Goal: Information Seeking & Learning: Learn about a topic

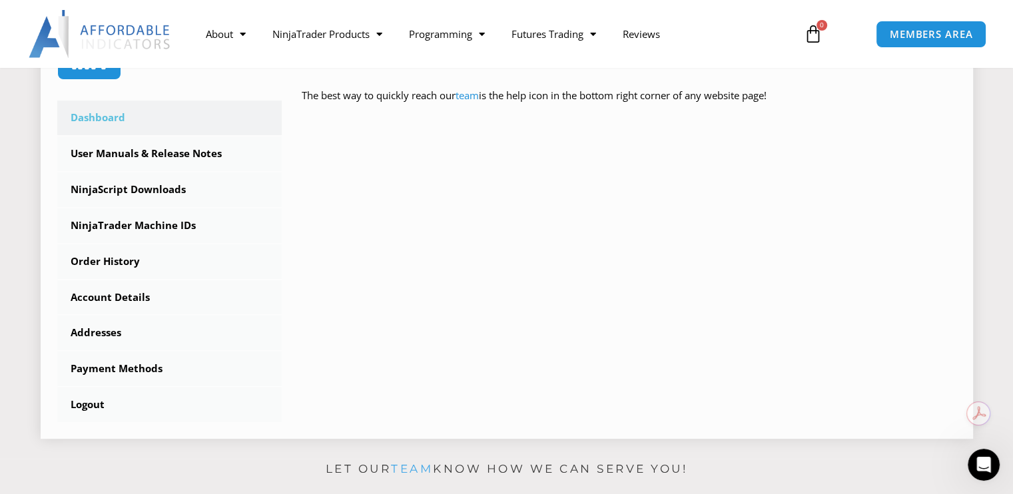
scroll to position [354, 0]
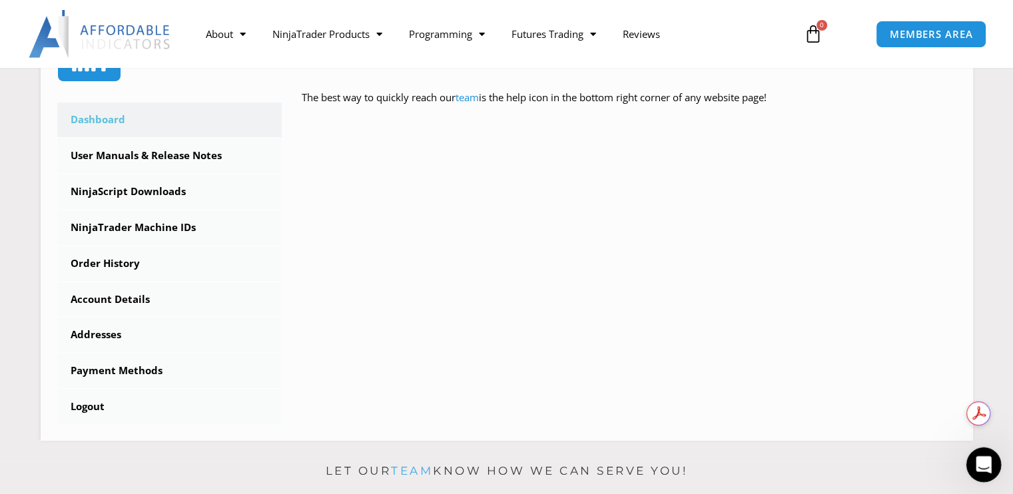
click at [992, 470] on div "Open Intercom Messenger" at bounding box center [981, 463] width 44 height 44
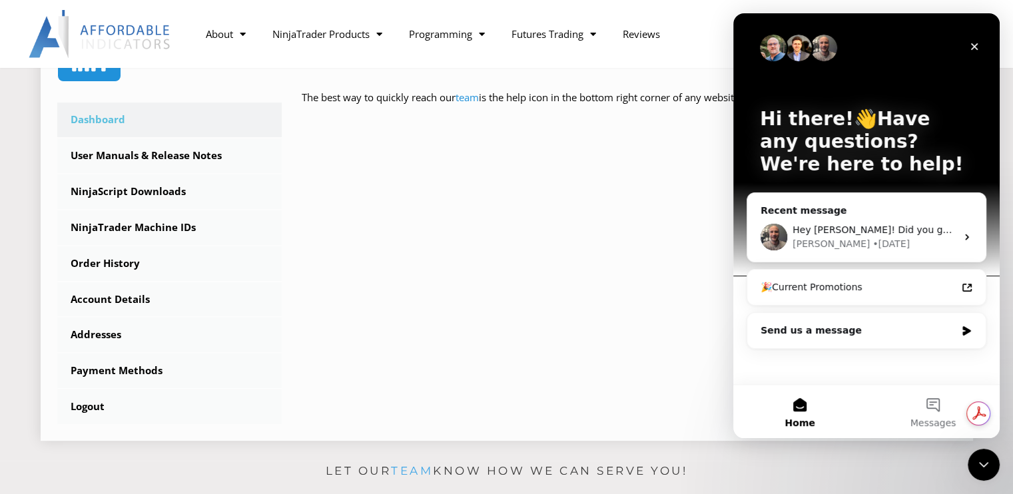
click at [587, 313] on div "****** Dashboard Subscriptions User Manuals & Release Notes NinjaScript Downloa…" at bounding box center [506, 180] width 899 height 488
click at [856, 331] on div "Send us a message" at bounding box center [857, 331] width 195 height 14
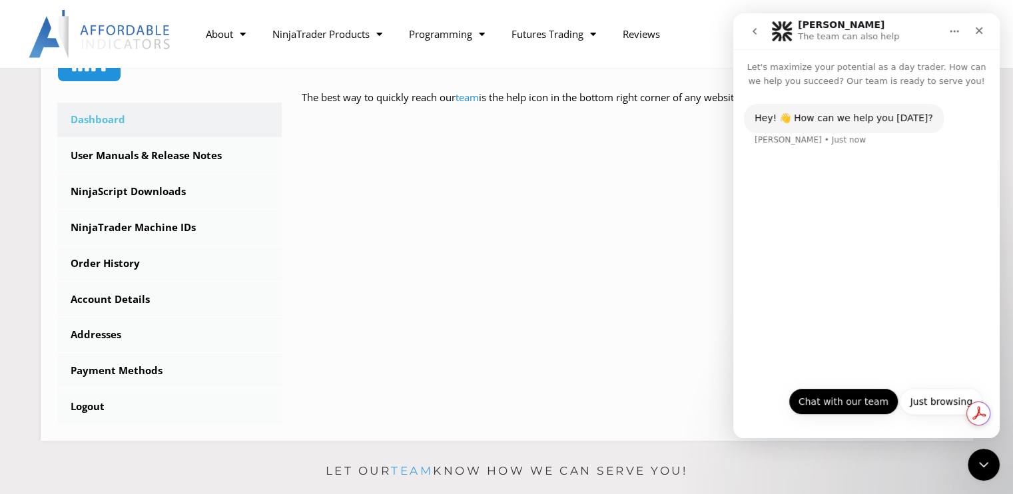
click at [838, 401] on button "Chat with our team" at bounding box center [843, 401] width 110 height 27
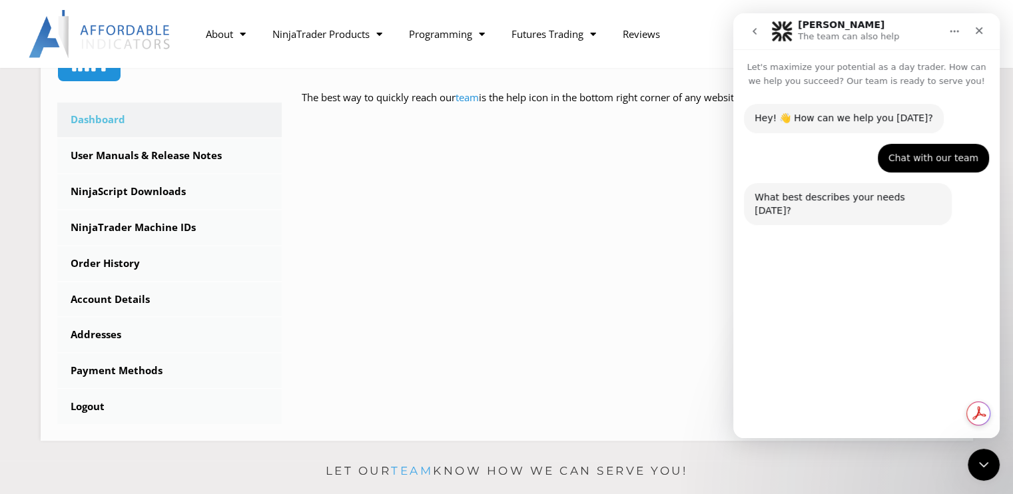
click at [832, 362] on button "Technical Support" at bounding box center [829, 369] width 103 height 27
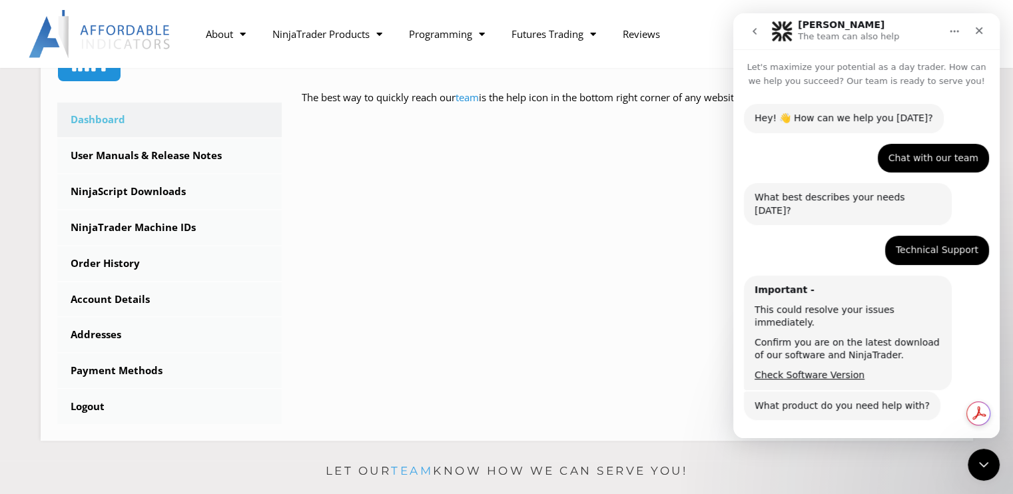
scroll to position [62, 0]
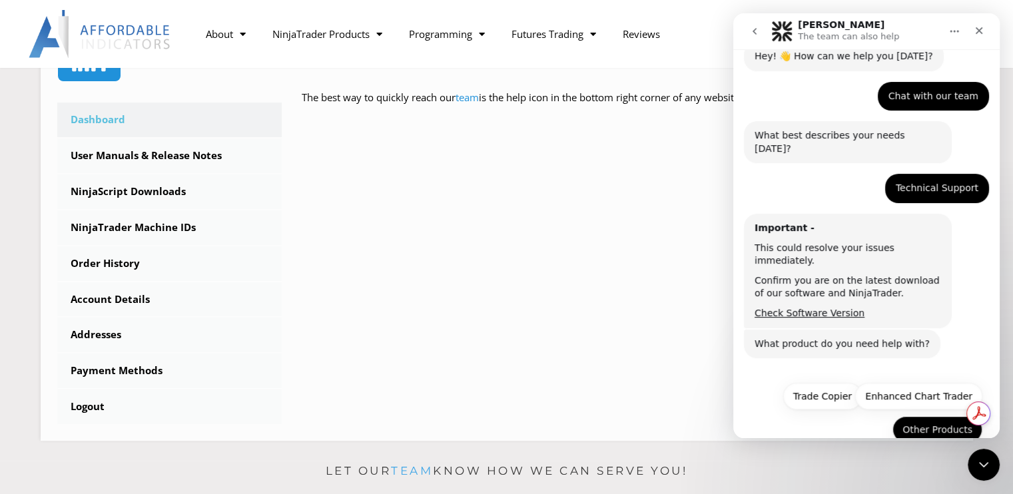
click at [933, 416] on button "Other Products" at bounding box center [937, 429] width 90 height 27
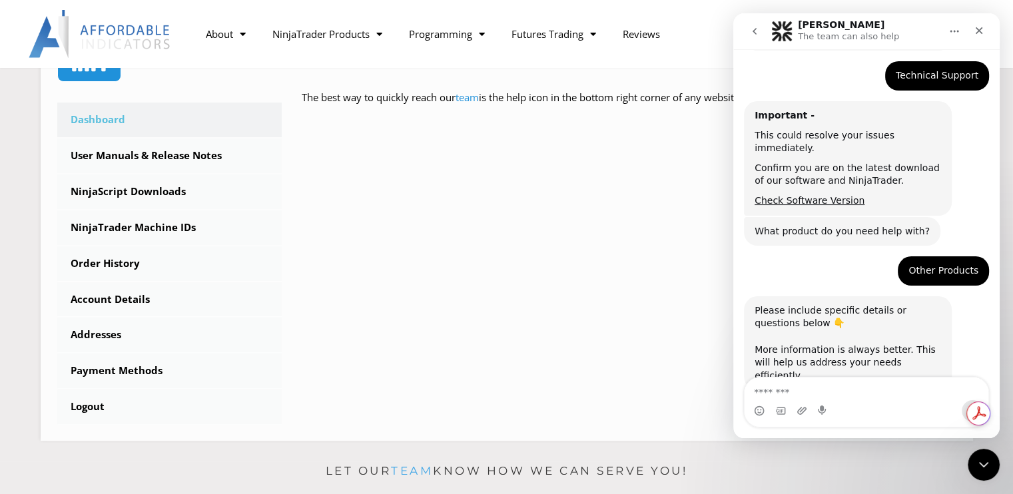
scroll to position [176, 0]
click at [818, 383] on textarea "Message…" at bounding box center [866, 388] width 244 height 23
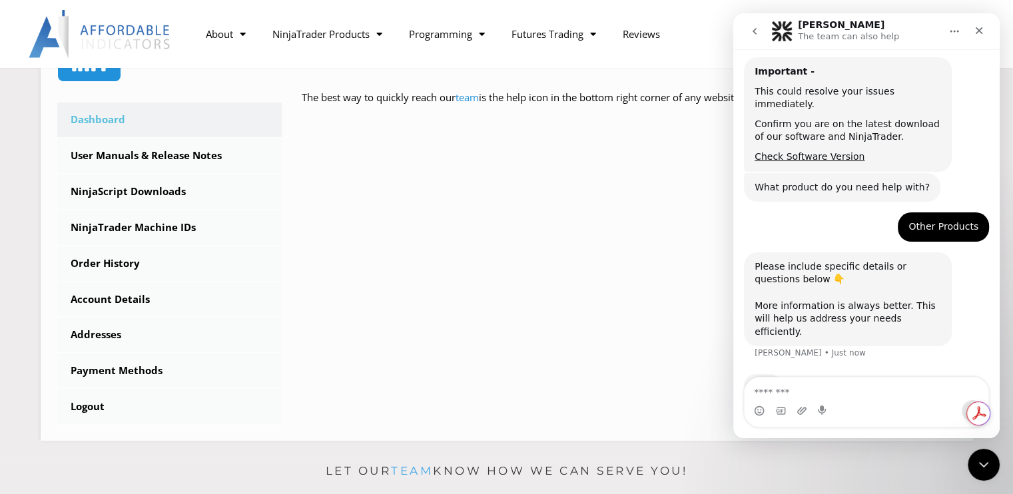
type textarea "*"
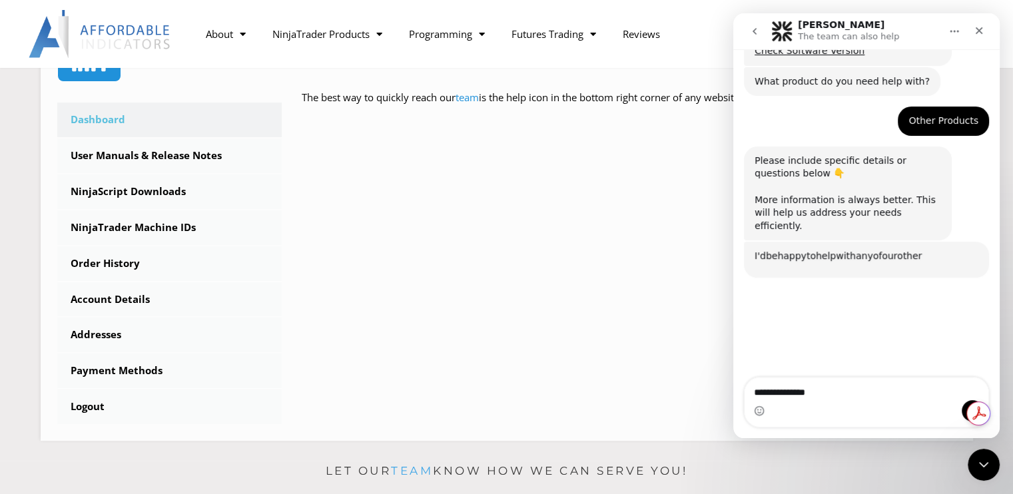
scroll to position [346, 0]
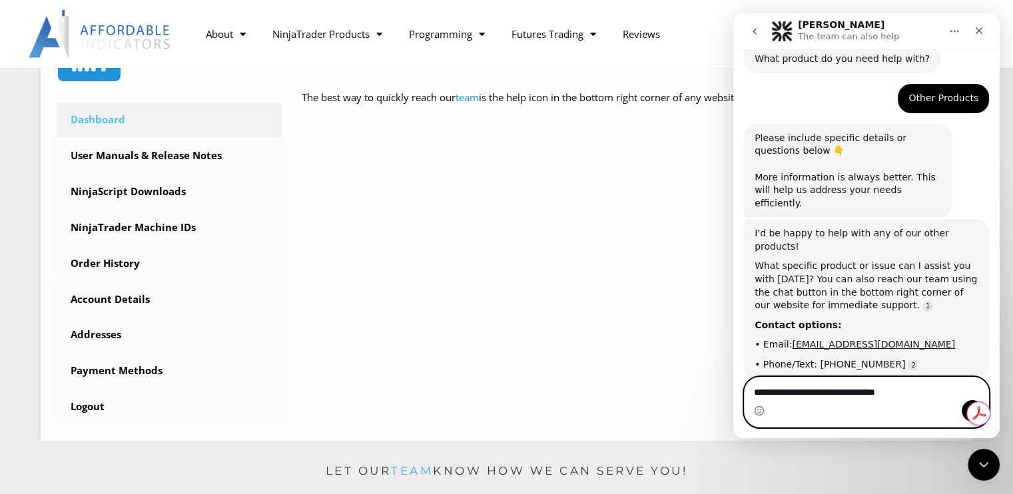
click at [800, 393] on textarea "**********" at bounding box center [866, 388] width 244 height 23
click at [947, 399] on textarea "**********" at bounding box center [866, 388] width 244 height 23
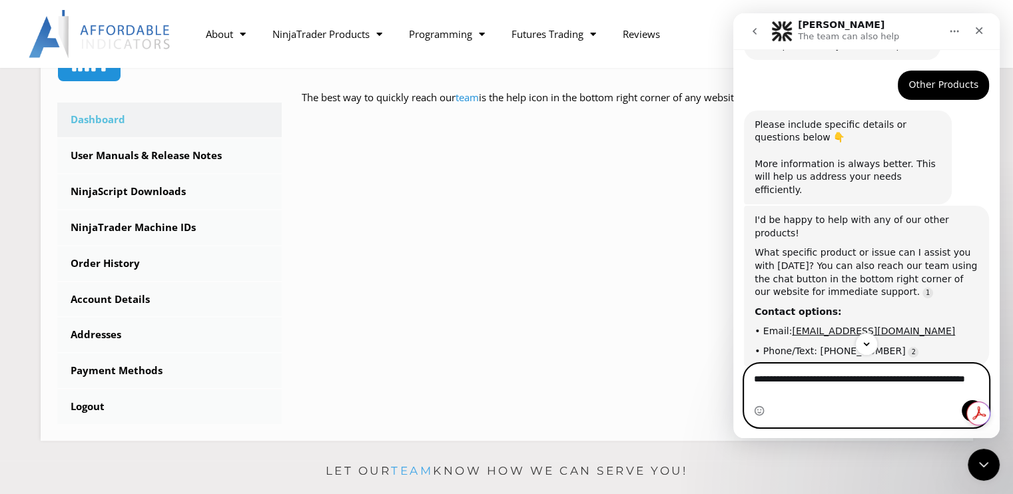
scroll to position [2, 0]
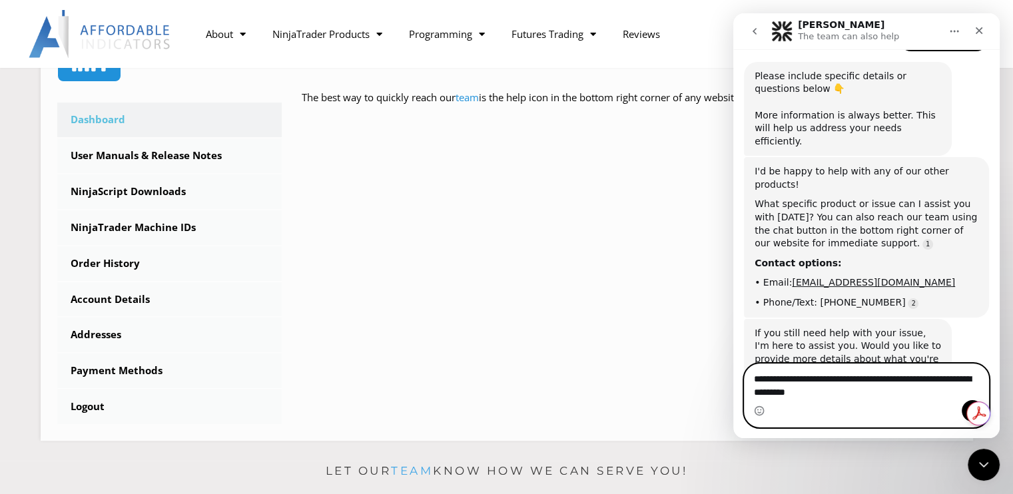
type textarea "**********"
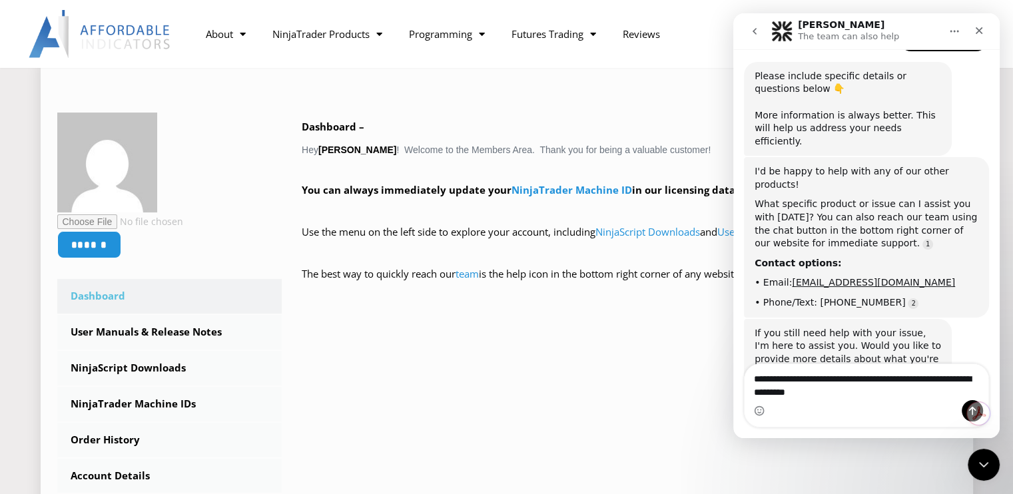
scroll to position [178, 0]
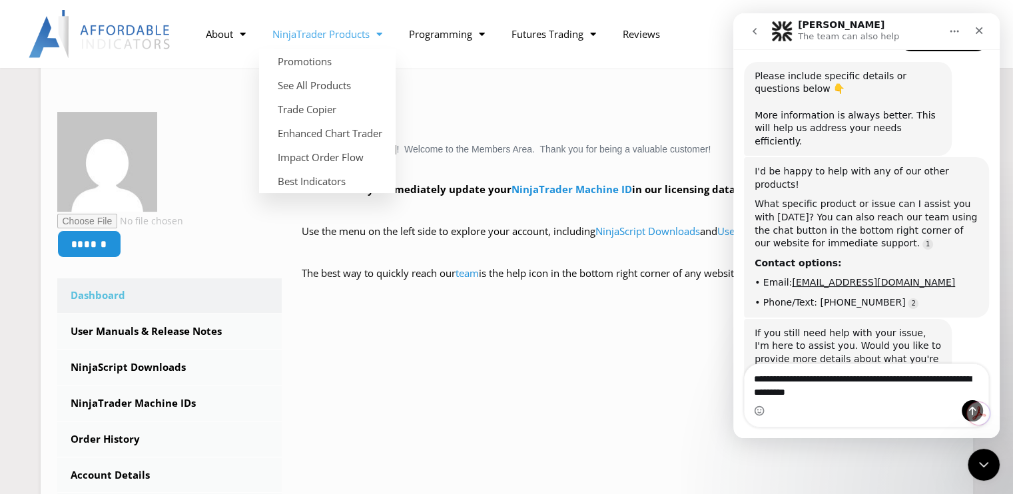
click at [380, 34] on span "Menu" at bounding box center [376, 34] width 13 height 23
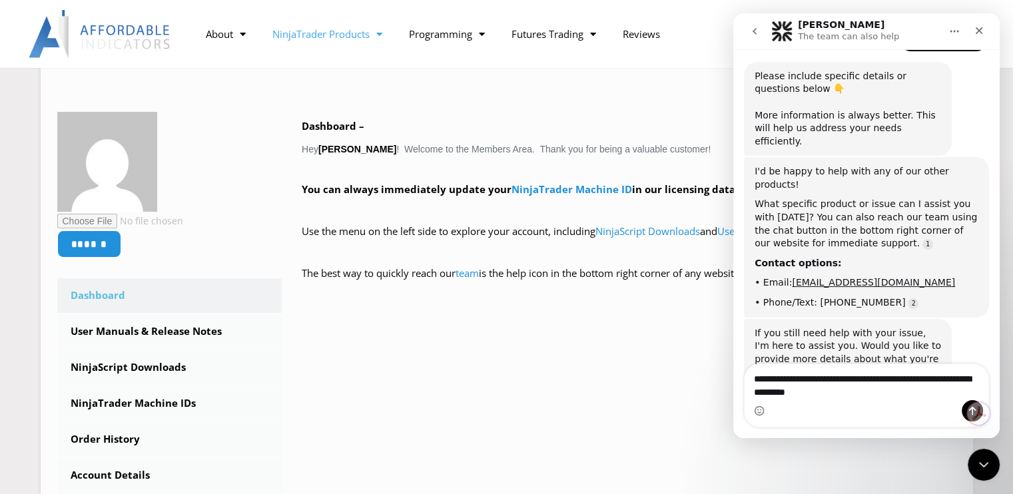
click at [382, 34] on span "Menu" at bounding box center [376, 34] width 13 height 23
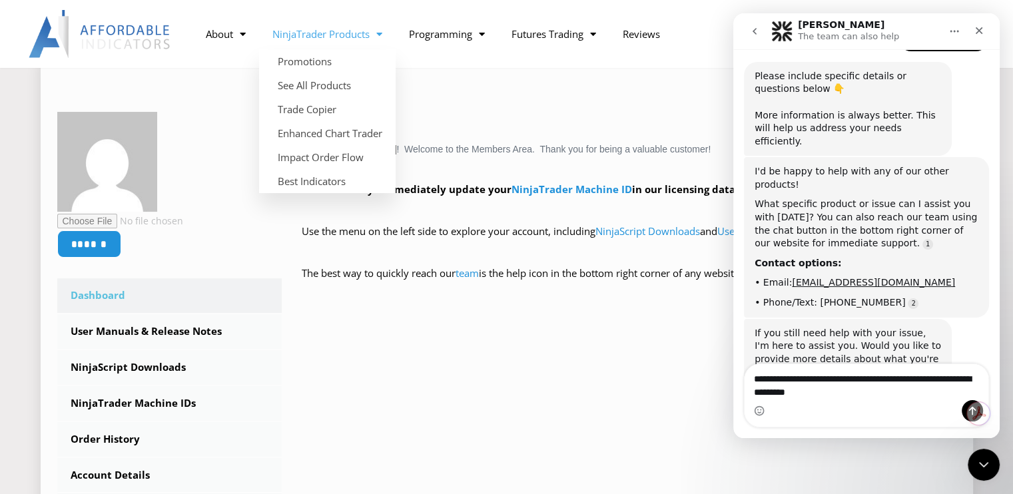
click at [503, 135] on div "Dashboard – Hey Ricardo DaCunha ! Welcome to the Members Area. Thank you for be…" at bounding box center [629, 209] width 654 height 184
click at [382, 32] on span "Menu" at bounding box center [376, 34] width 13 height 23
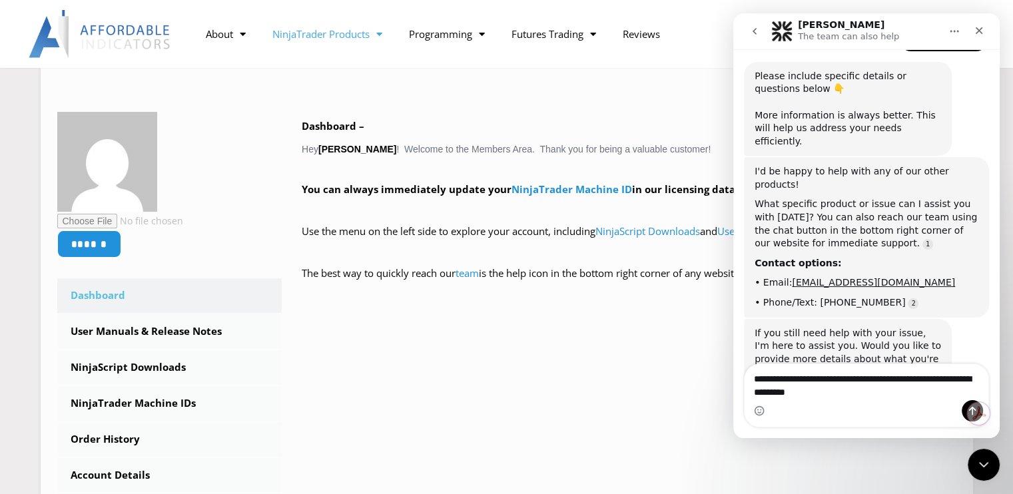
click at [382, 32] on span "Menu" at bounding box center [376, 34] width 13 height 23
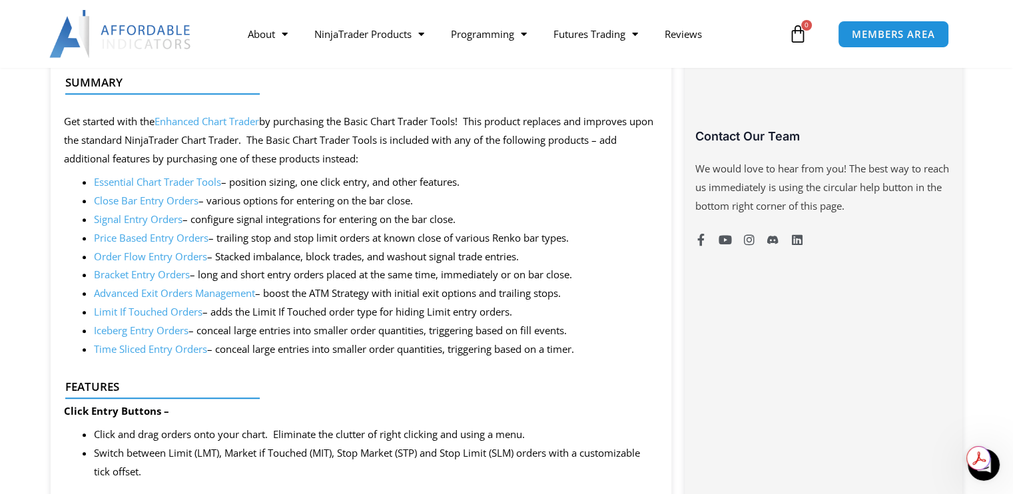
click at [581, 223] on li "Signal Entry Orders – configure signal integrations for entering on the bar clo…" at bounding box center [376, 219] width 565 height 19
click at [577, 237] on li "Price Based Entry Orders – trailing stop and stop limit orders at known close o…" at bounding box center [376, 238] width 565 height 19
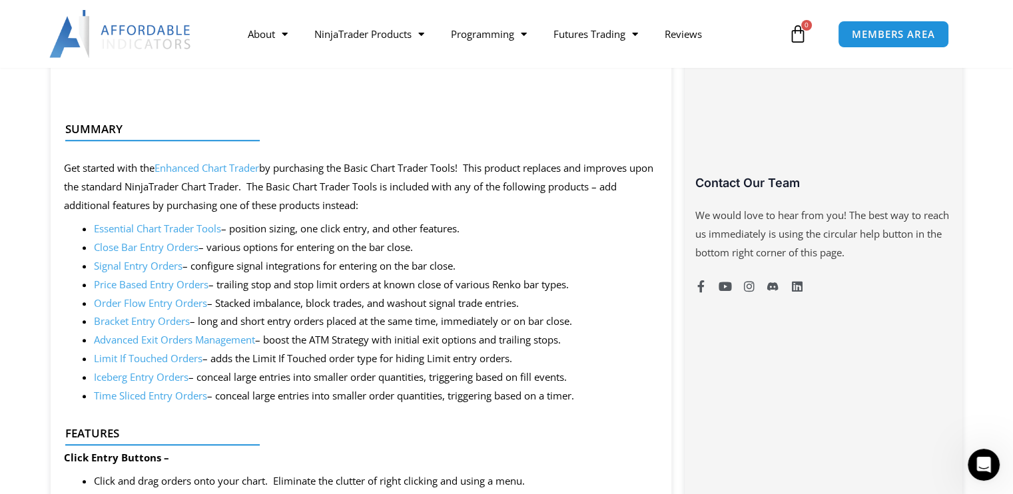
scroll to position [955, 0]
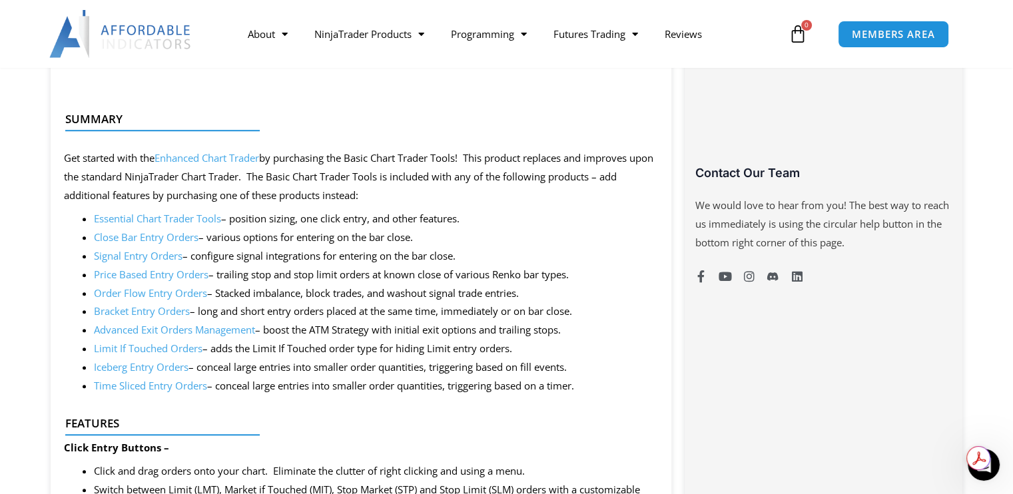
click at [156, 297] on link "Order Flow Entry Orders" at bounding box center [150, 292] width 113 height 13
click at [130, 258] on link "Signal Entry Orders" at bounding box center [138, 255] width 89 height 13
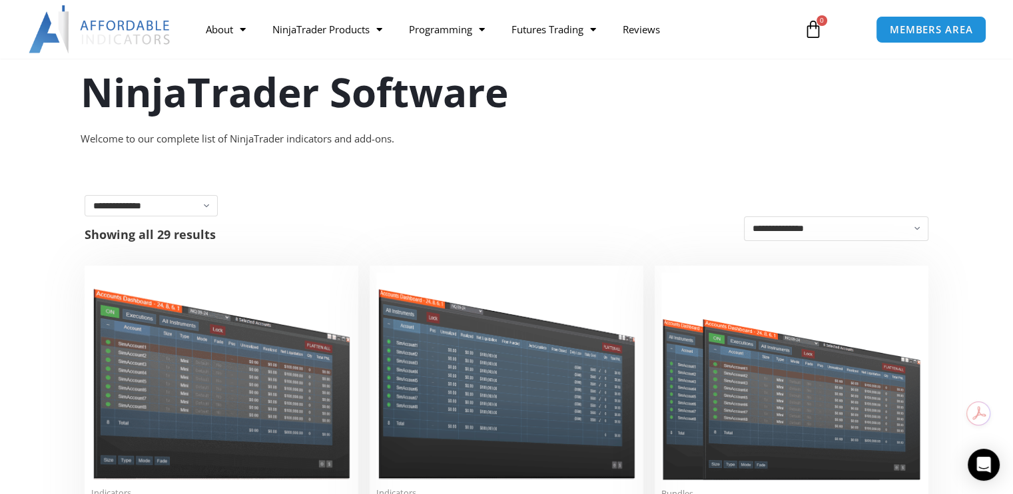
scroll to position [112, 0]
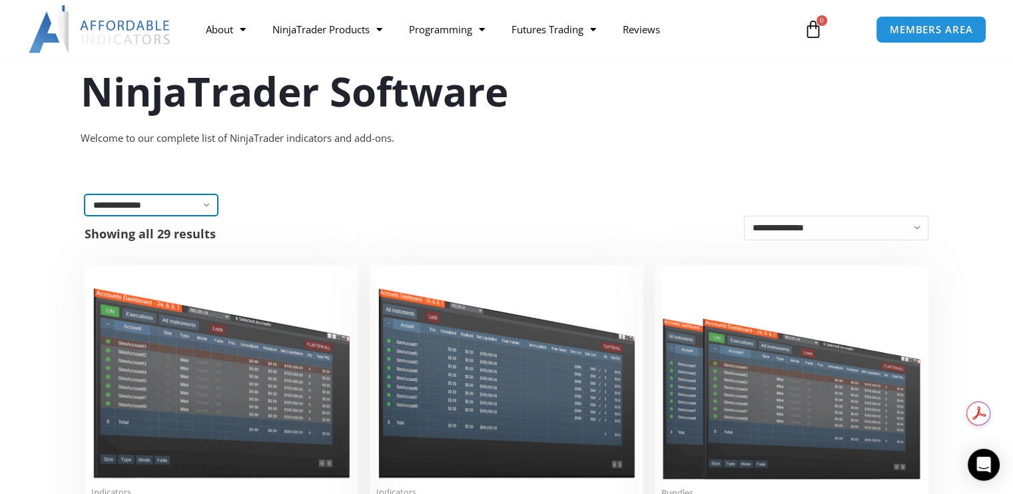
click at [204, 204] on select "**********" at bounding box center [151, 204] width 133 height 21
select select "**********"
click at [85, 194] on select "**********" at bounding box center [151, 204] width 133 height 21
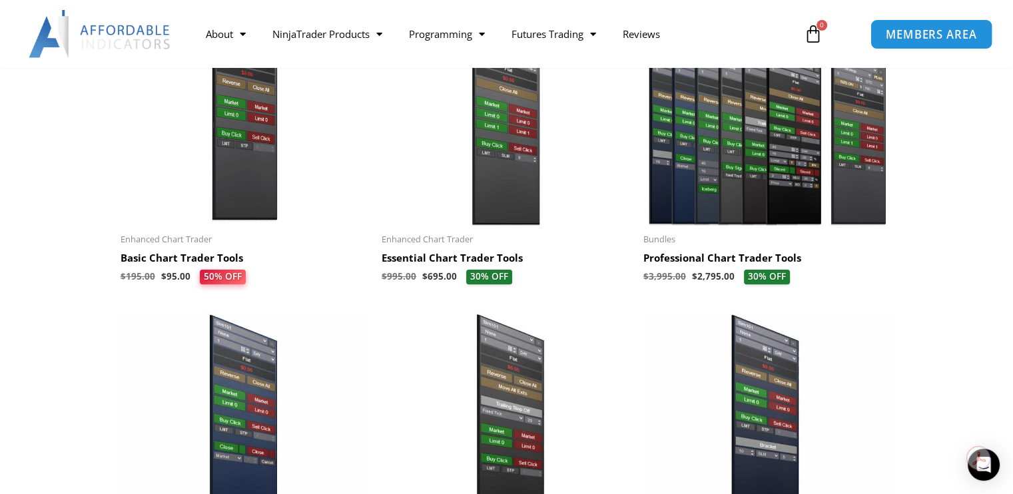
scroll to position [359, 0]
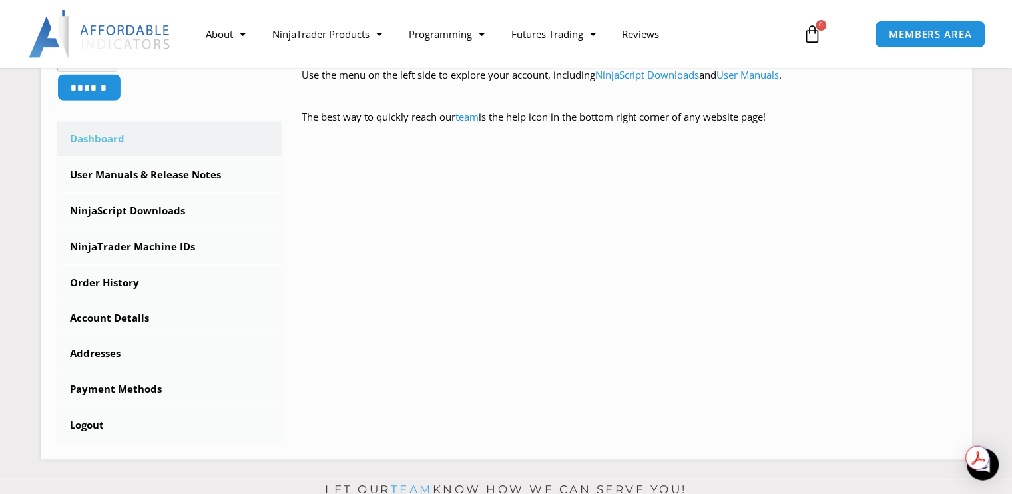
scroll to position [336, 0]
click at [985, 467] on div at bounding box center [968, 458] width 44 height 24
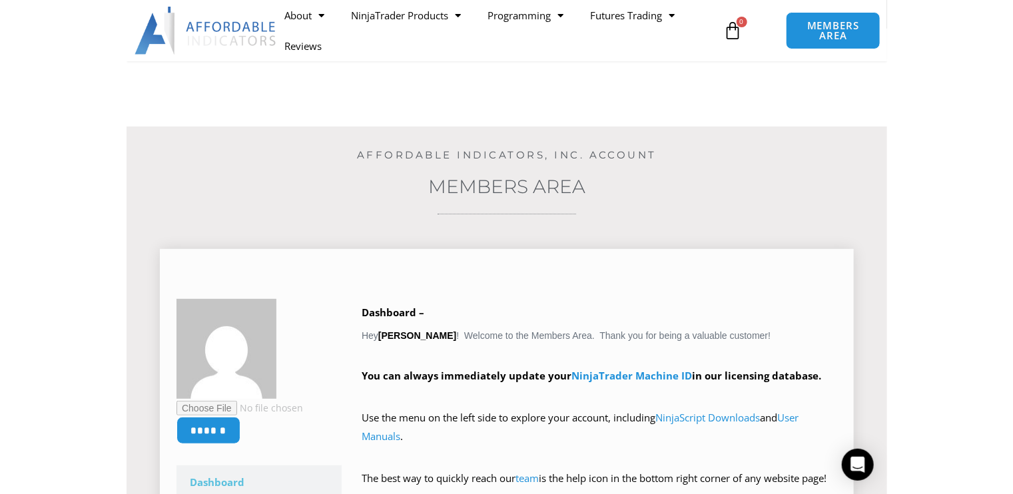
scroll to position [0, 0]
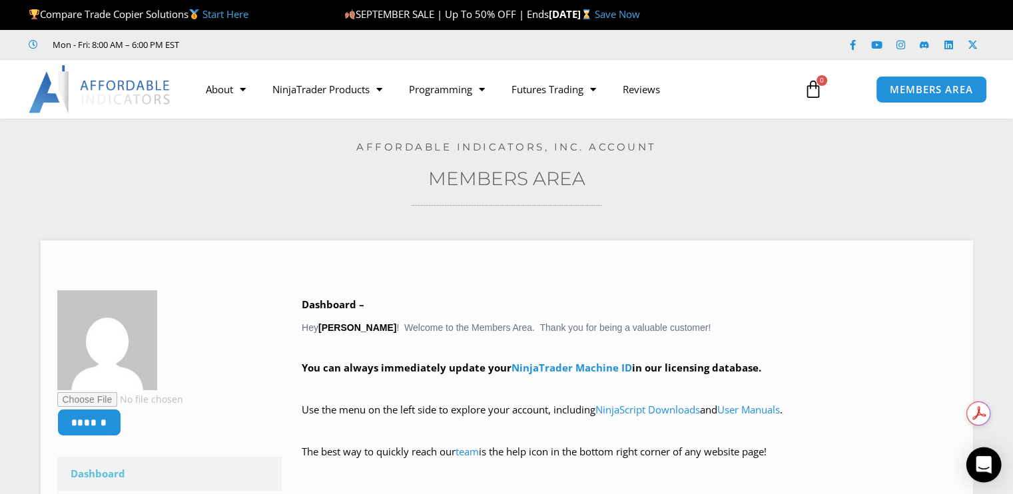
click at [989, 475] on div "Open Intercom Messenger" at bounding box center [983, 464] width 35 height 35
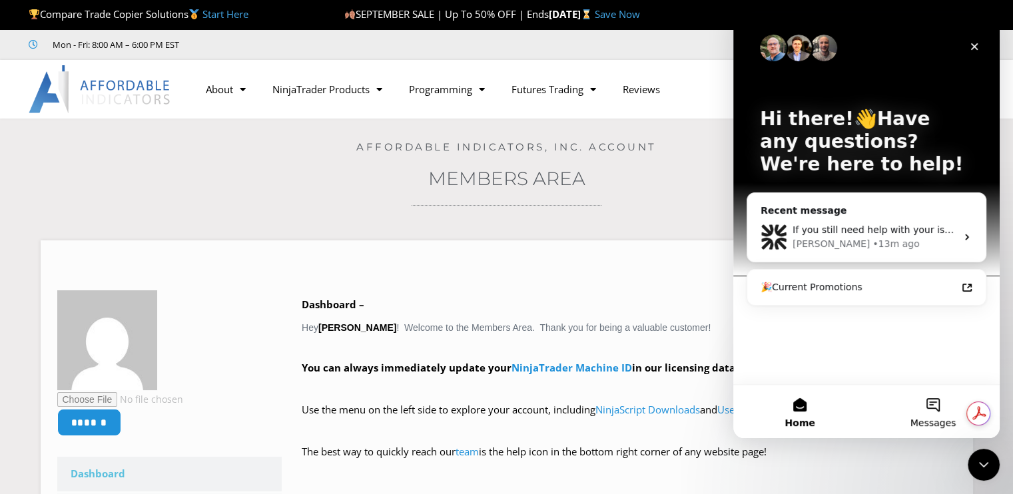
click at [938, 409] on button "Messages" at bounding box center [932, 411] width 133 height 53
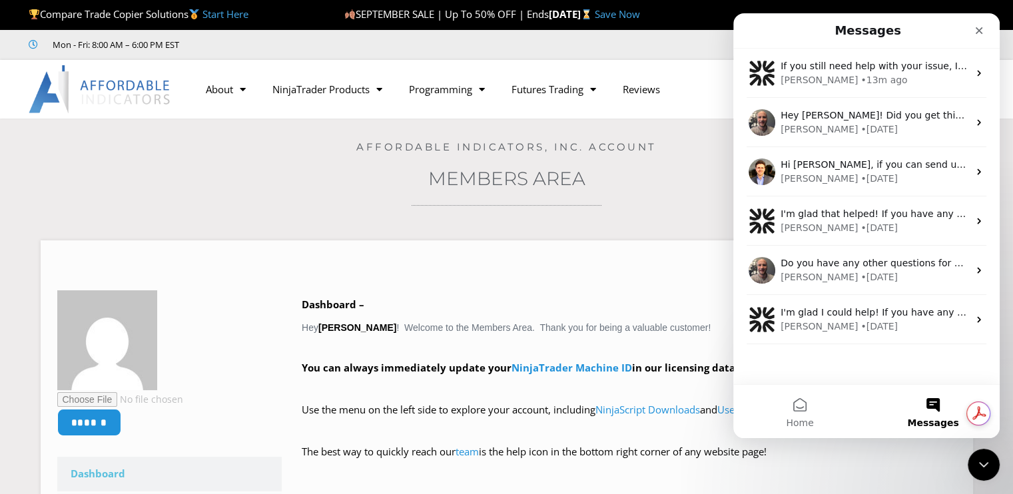
click at [931, 406] on button "Messages" at bounding box center [932, 411] width 133 height 53
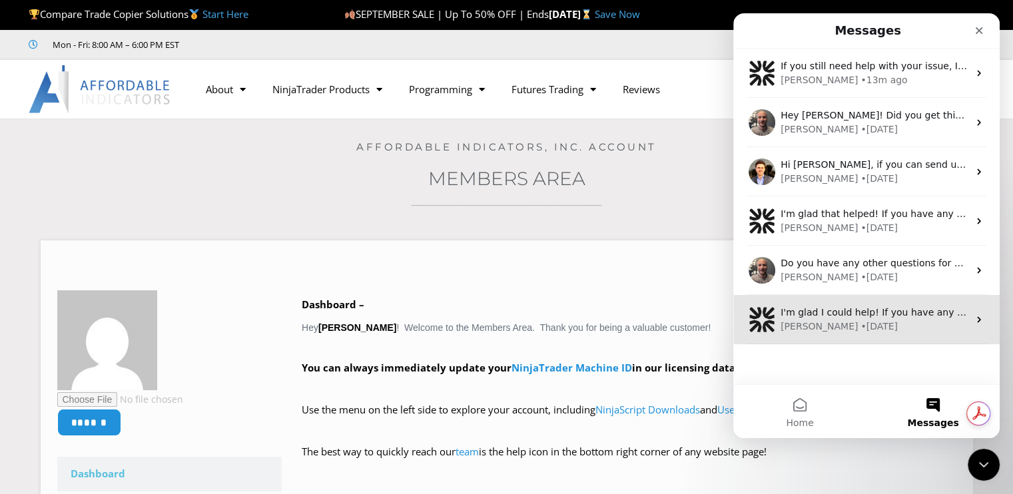
click at [973, 323] on icon "Intercom messenger" at bounding box center [978, 319] width 11 height 11
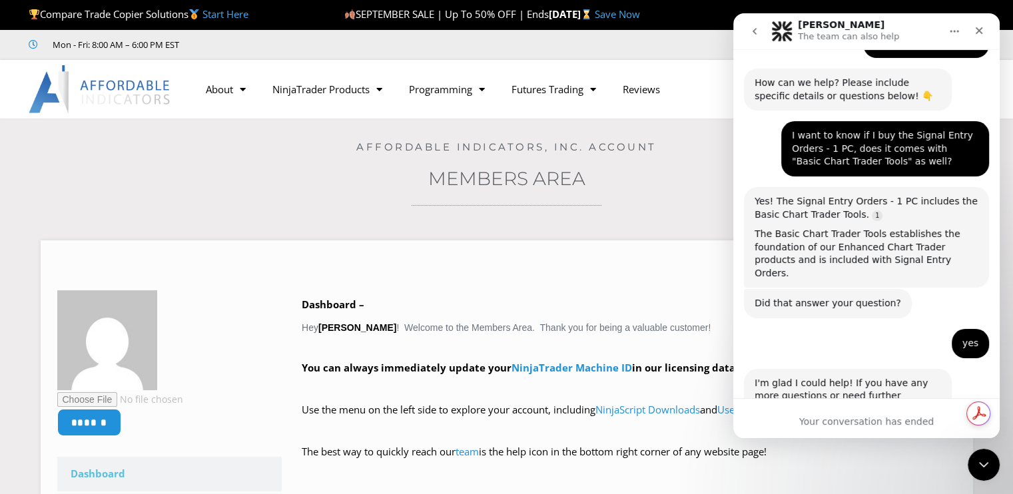
scroll to position [672, 0]
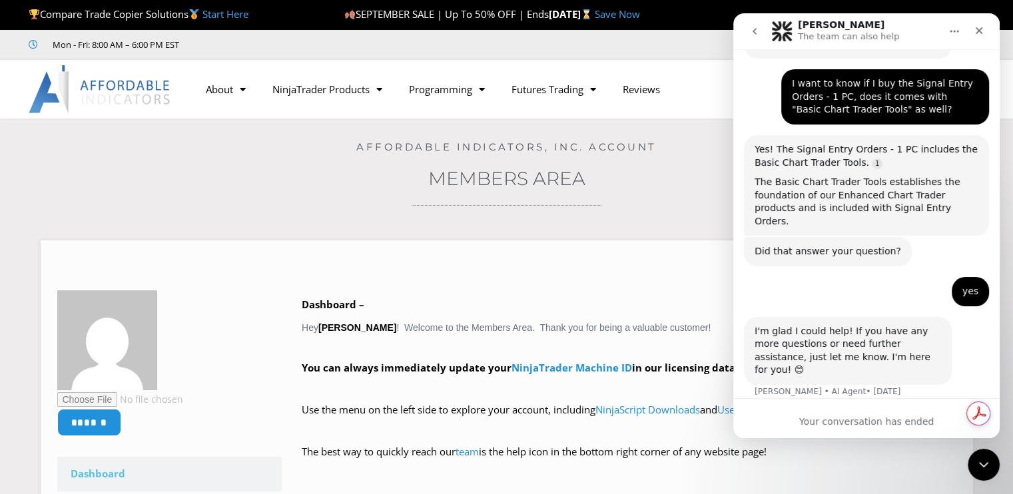
click at [759, 23] on button "go back" at bounding box center [754, 31] width 25 height 25
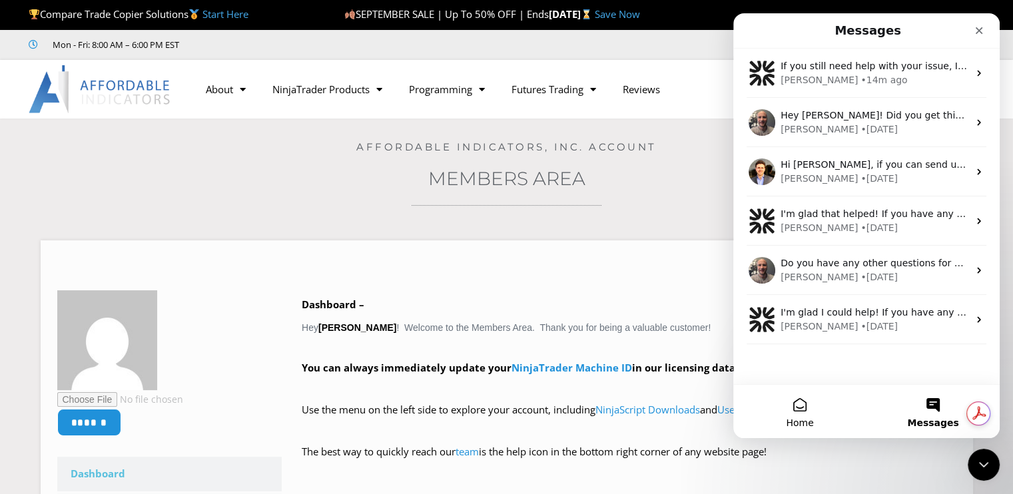
click at [816, 395] on button "Home" at bounding box center [799, 411] width 133 height 53
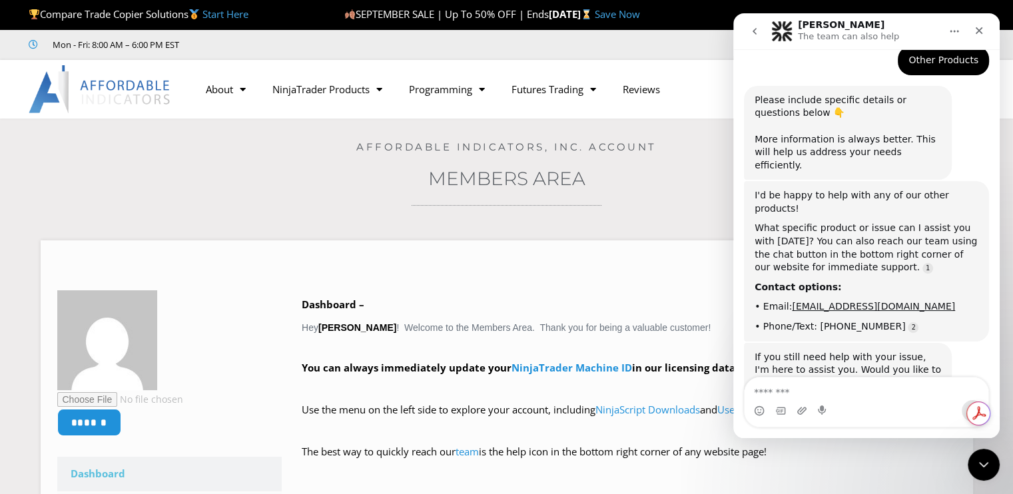
scroll to position [393, 0]
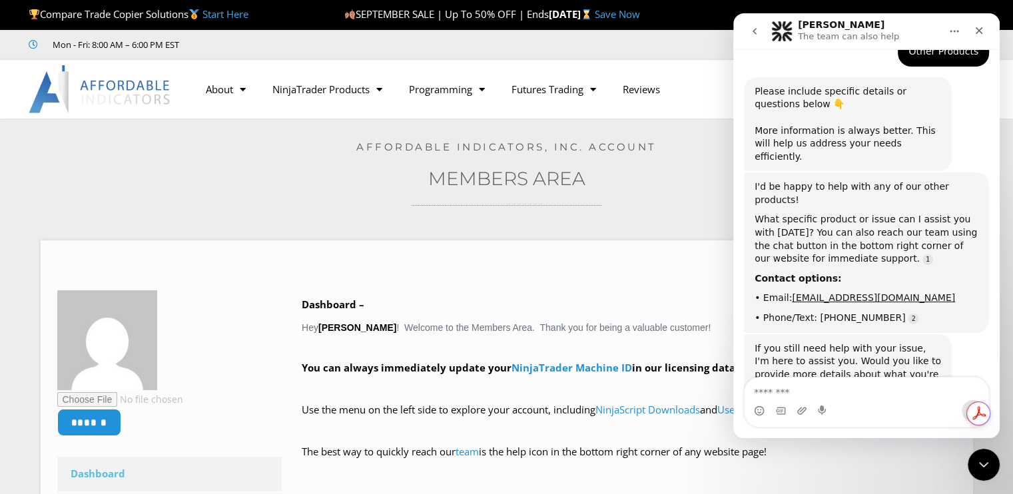
drag, startPoint x: 917, startPoint y: 244, endPoint x: 784, endPoint y: 244, distance: 133.2
click at [784, 292] on div "• Email: info@affordableindicators.com" at bounding box center [866, 298] width 224 height 13
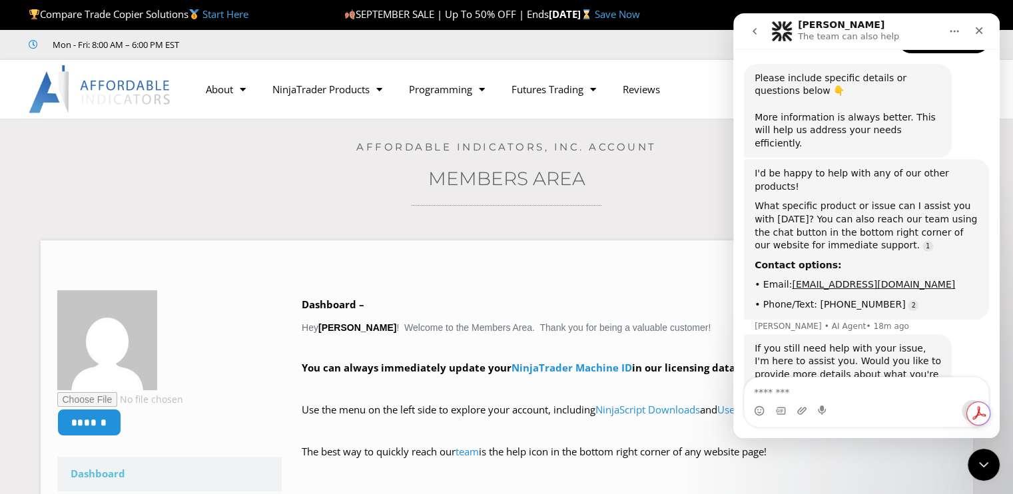
copy link "info@affordableindicators.com"
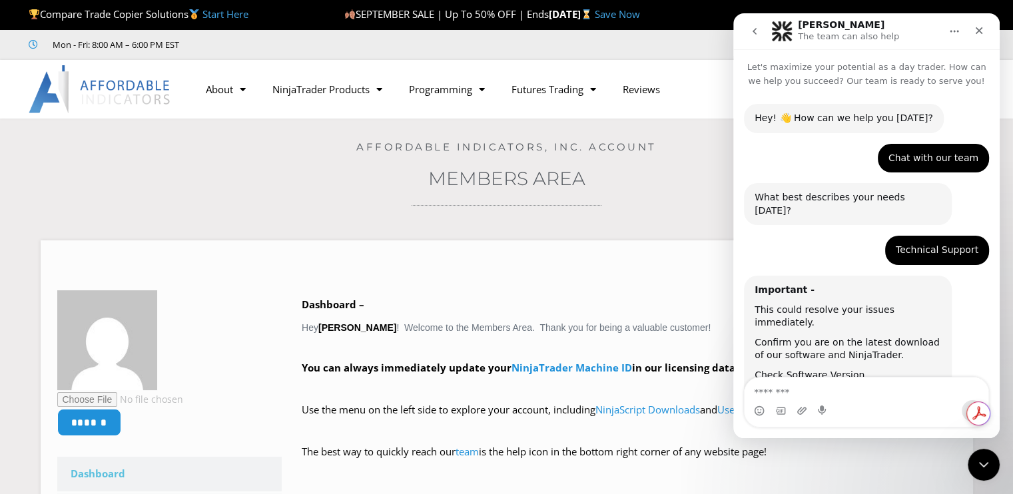
scroll to position [407, 0]
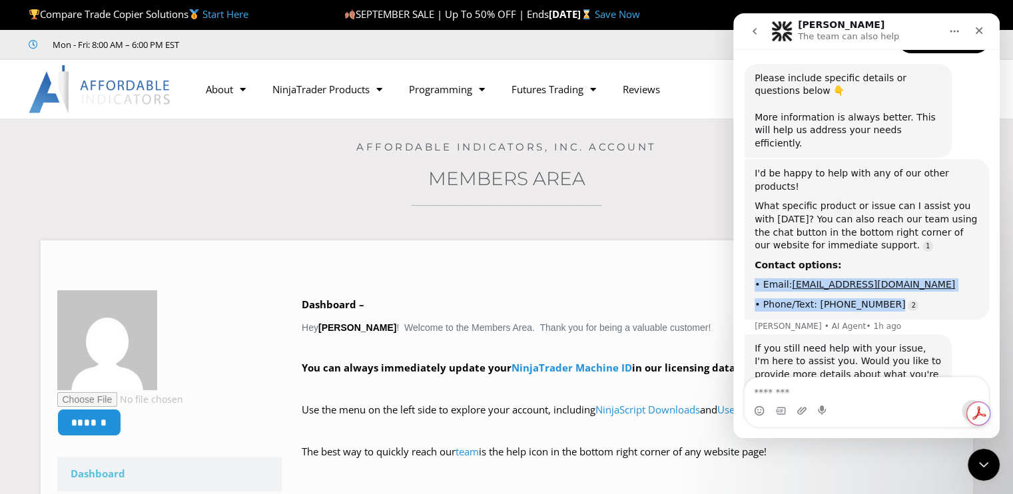
drag, startPoint x: 900, startPoint y: 251, endPoint x: 738, endPoint y: 234, distance: 162.7
click at [738, 234] on div "Hey! 👋 How can we help you today? Solomon • 1h ago Chat with our team Ricardo •…" at bounding box center [866, 56] width 266 height 750
copy div "• Email: info@affordableindicators.com • Phone/Text: (678) 551-2107"
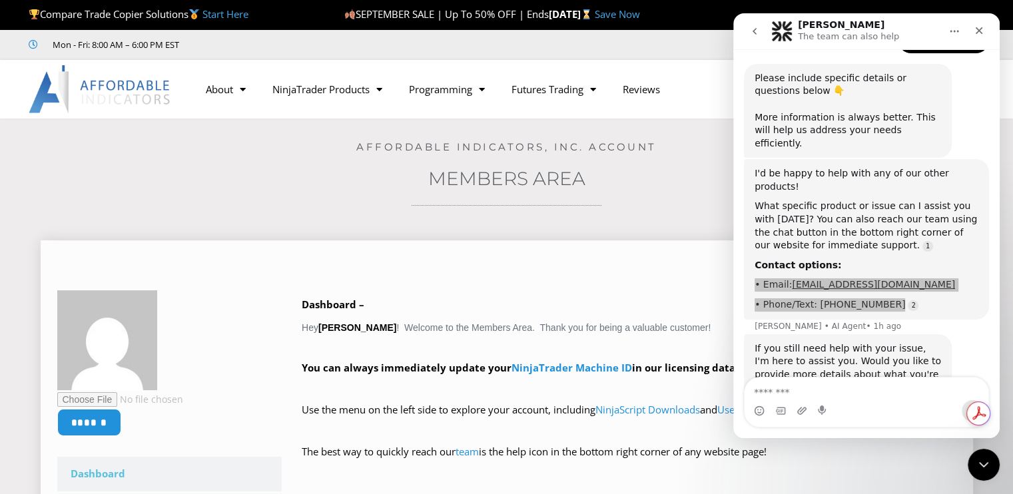
click at [482, 268] on div at bounding box center [506, 270] width 899 height 13
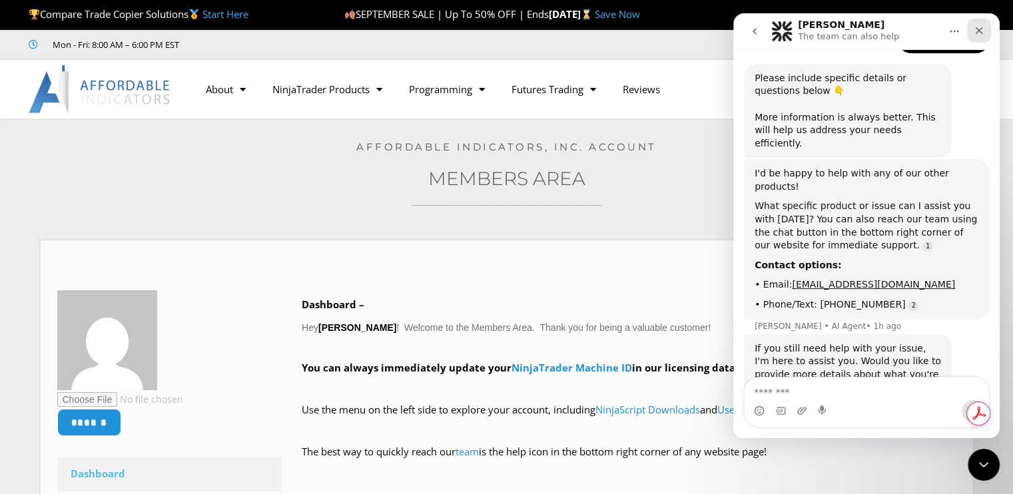
click at [981, 29] on icon "Close" at bounding box center [978, 30] width 11 height 11
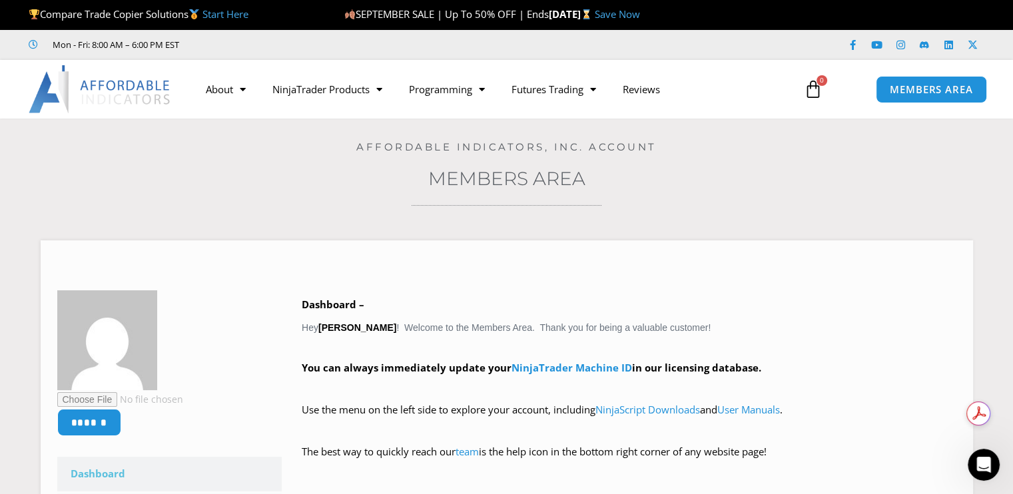
scroll to position [393, 0]
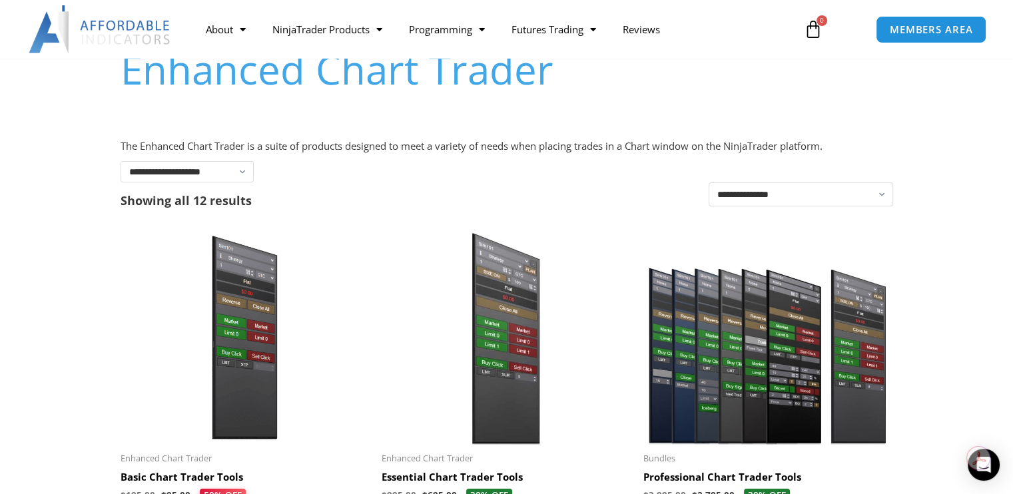
scroll to position [144, 0]
click at [240, 172] on select "**********" at bounding box center [187, 170] width 133 height 21
select select "**********"
click at [121, 160] on select "**********" at bounding box center [187, 170] width 133 height 21
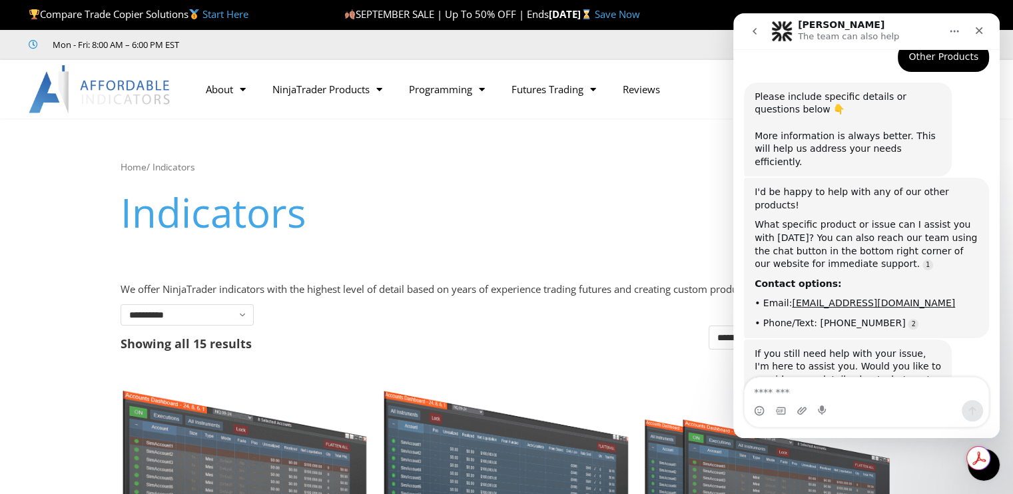
scroll to position [393, 0]
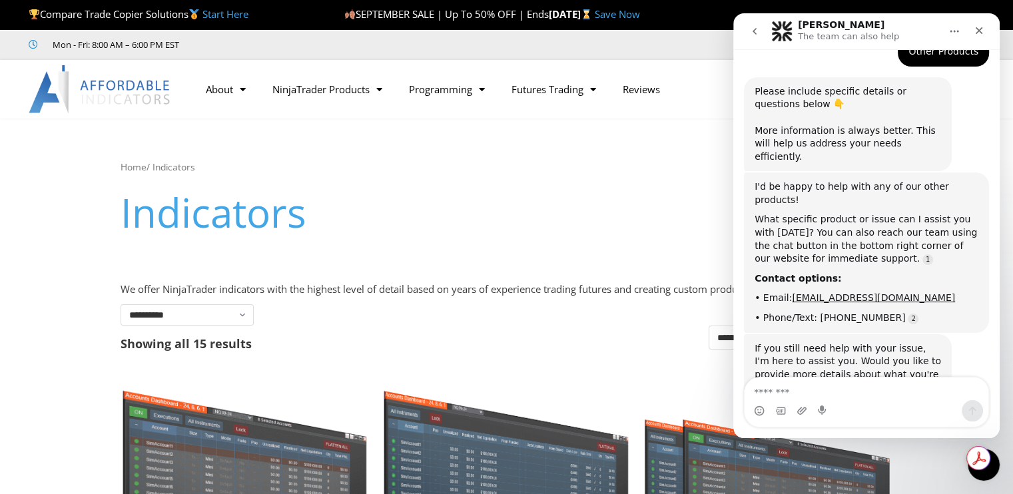
click at [551, 216] on h1 "Indicators" at bounding box center [507, 212] width 772 height 56
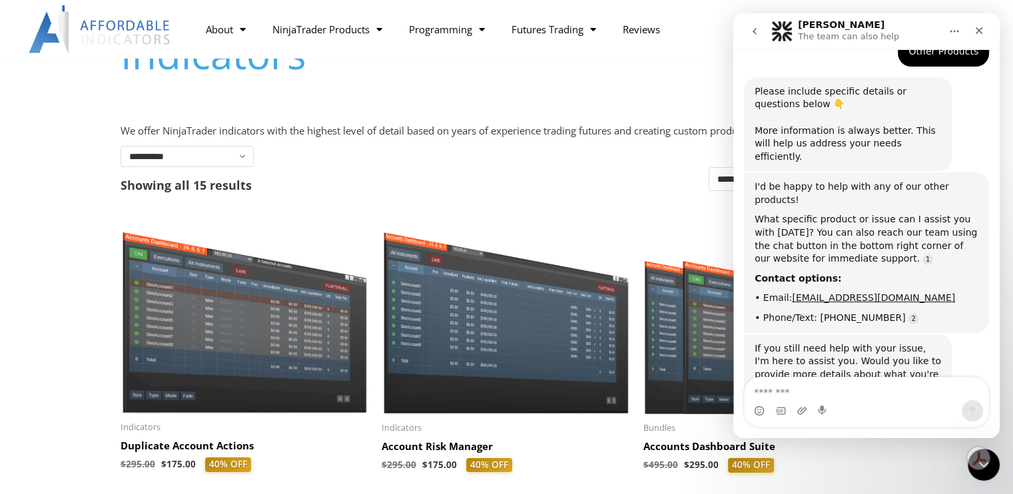
scroll to position [159, 0]
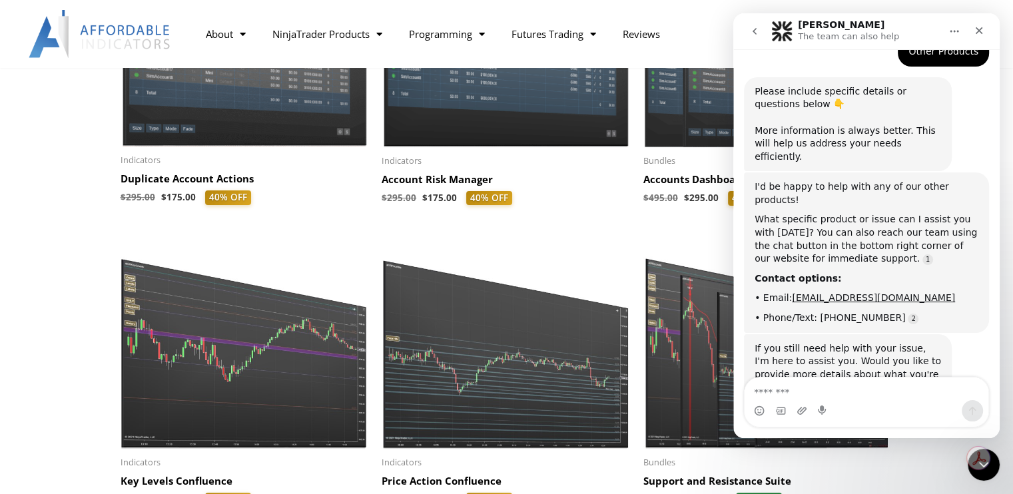
scroll to position [426, 0]
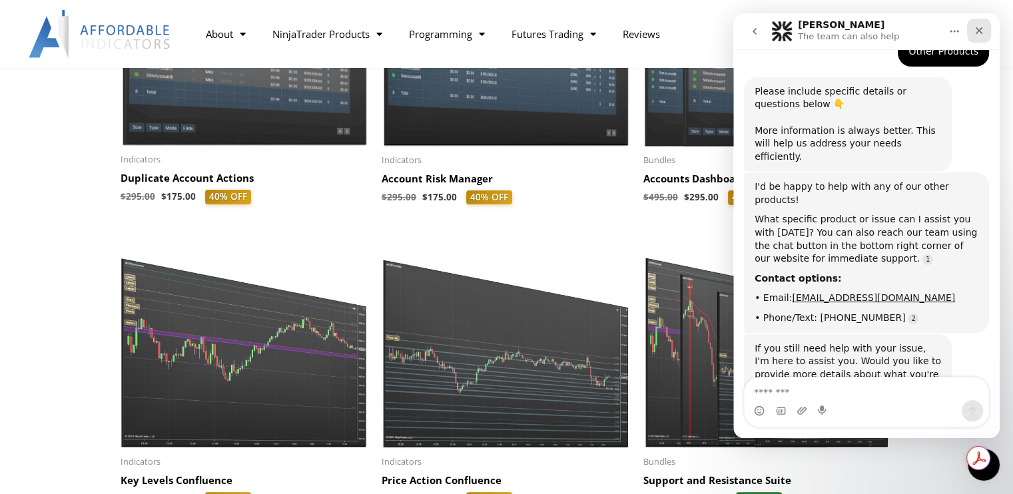
click at [983, 37] on div "Close" at bounding box center [979, 31] width 24 height 24
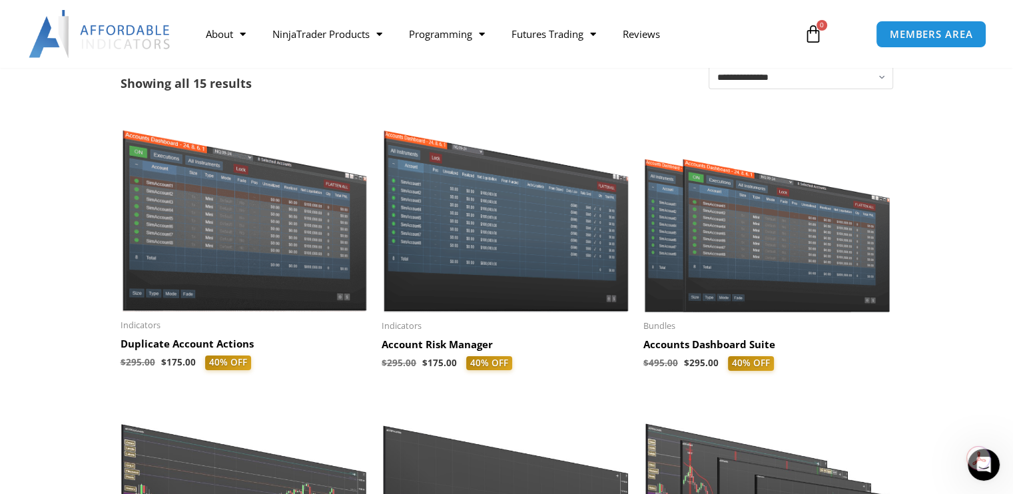
scroll to position [0, 0]
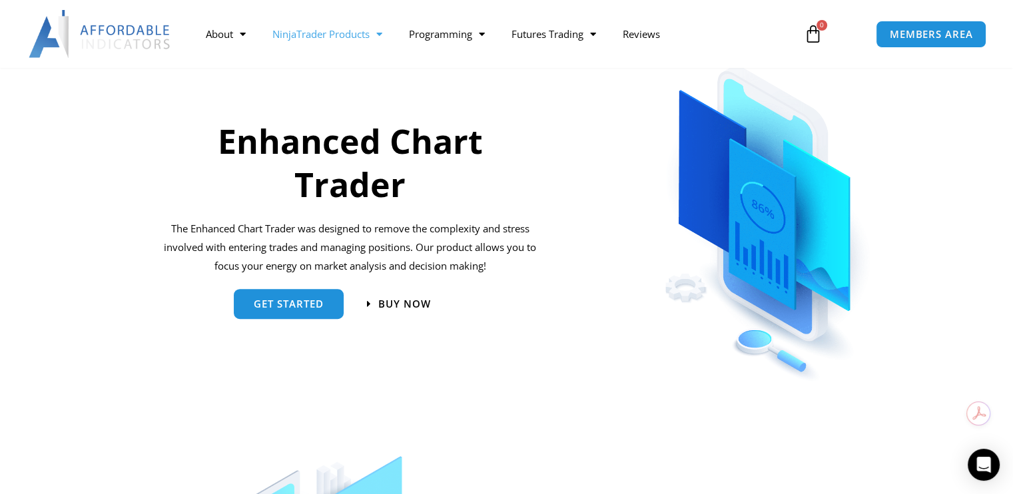
scroll to position [599, 0]
click at [308, 308] on link "get started" at bounding box center [289, 299] width 110 height 30
